Goal: Navigation & Orientation: Find specific page/section

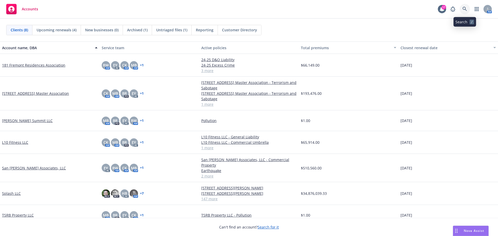
click at [468, 10] on link at bounding box center [465, 9] width 10 height 10
